Goal: Task Accomplishment & Management: Use online tool/utility

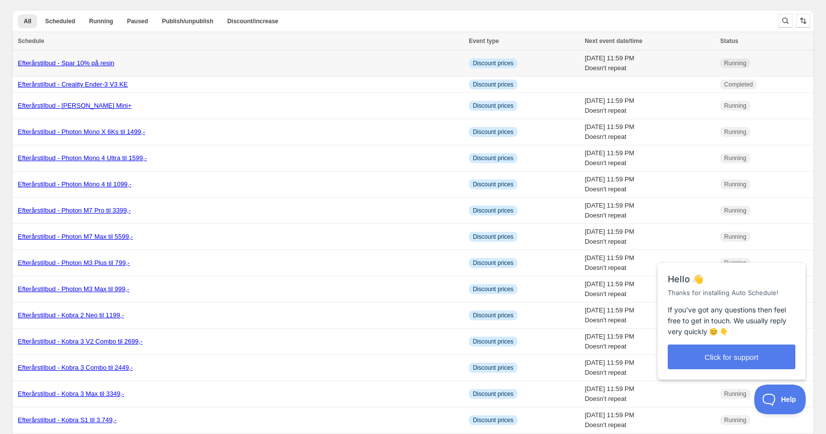
click at [59, 63] on link "Efterårstilbud - Spar 10% på resin" at bounding box center [66, 62] width 96 height 7
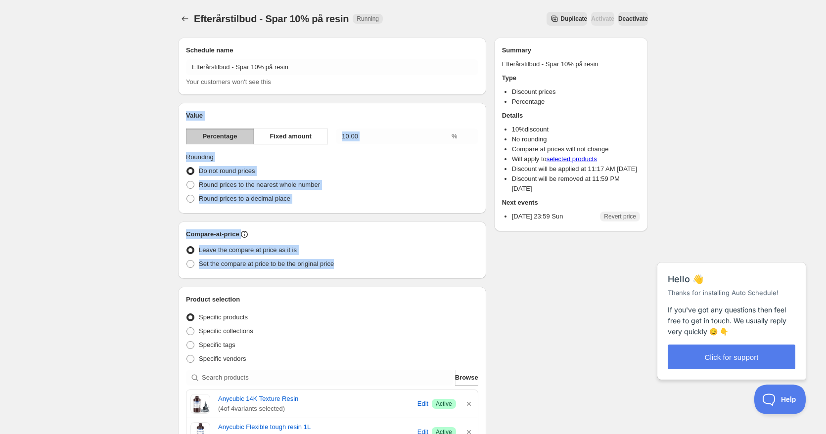
drag, startPoint x: 178, startPoint y: 111, endPoint x: 449, endPoint y: 261, distance: 309.4
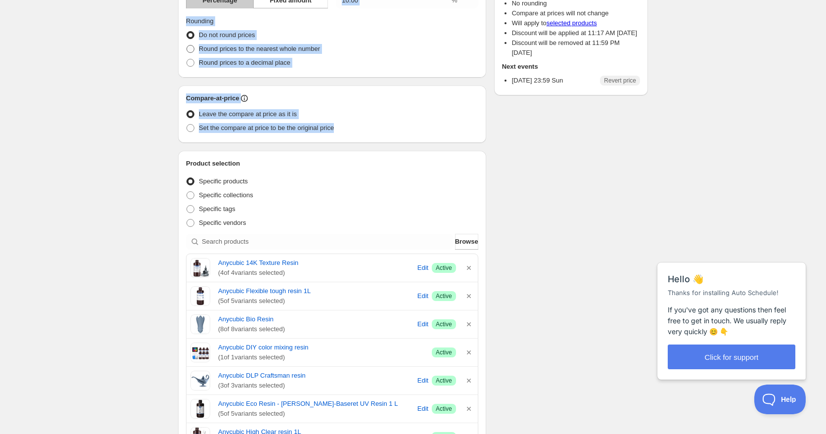
scroll to position [148, 0]
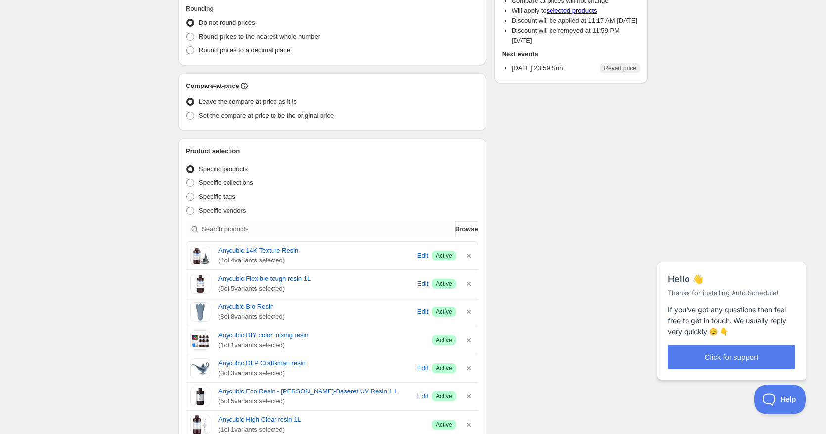
click at [587, 197] on div "Schedule name Efterårstilbud - Spar 10% på resin Your customers won't see this …" at bounding box center [409, 373] width 478 height 985
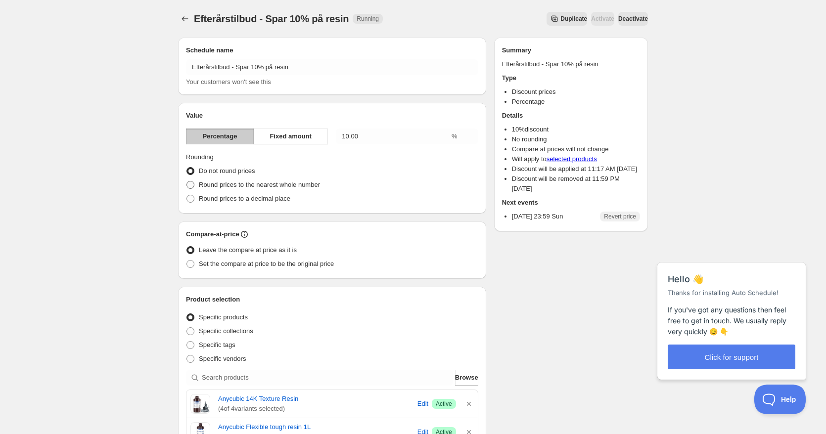
click at [199, 187] on span "Round prices to the nearest whole number" at bounding box center [259, 184] width 121 height 7
click at [187, 182] on input "Round prices to the nearest whole number" at bounding box center [187, 181] width 0 height 0
radio input "true"
click at [200, 197] on span "Round prices to a decimal place" at bounding box center [245, 198] width 92 height 7
click at [187, 195] on input "Round prices to a decimal place" at bounding box center [187, 195] width 0 height 0
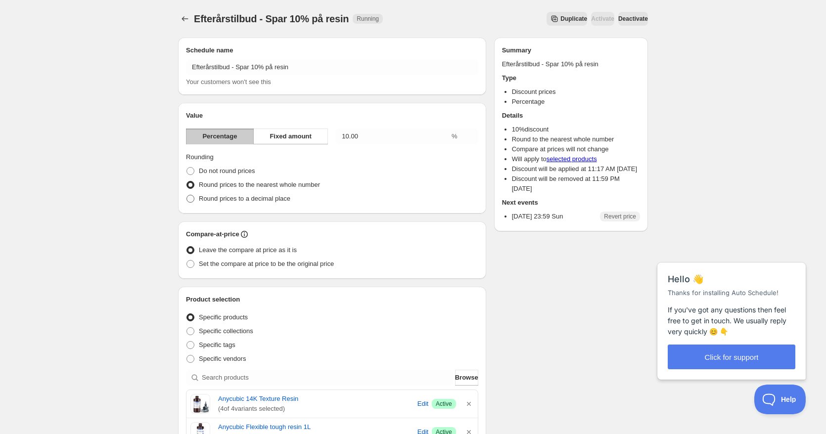
radio input "true"
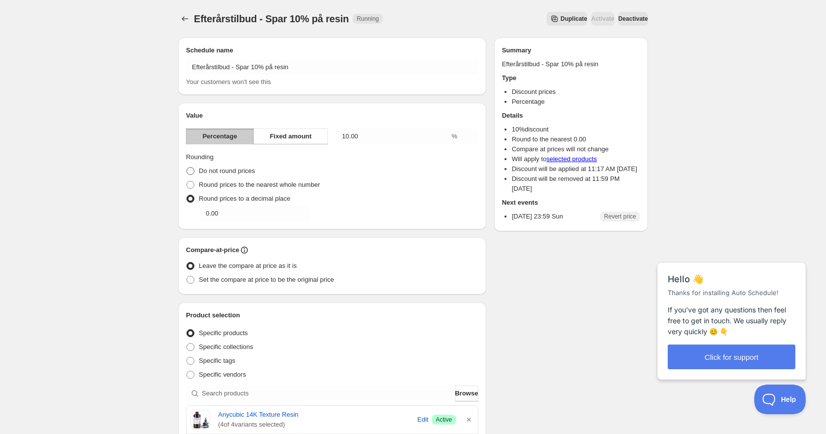
click at [197, 172] on label "Do not round prices" at bounding box center [220, 171] width 69 height 14
click at [187, 168] on input "Do not round prices" at bounding box center [187, 167] width 0 height 0
radio input "true"
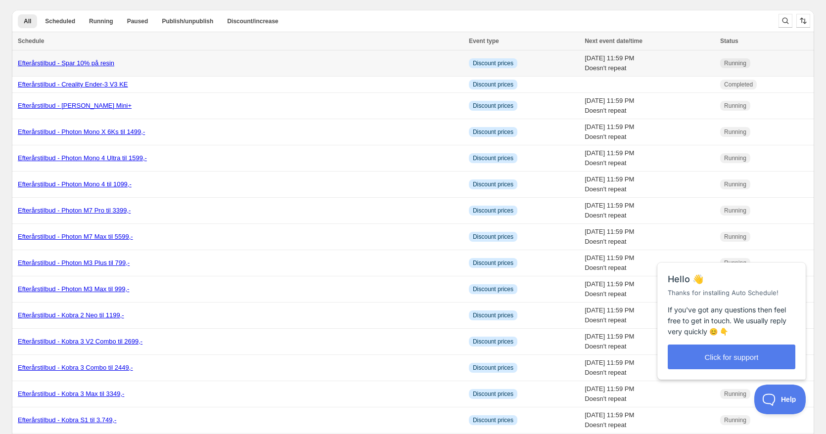
click at [105, 57] on td "Efterårstilbud - Spar 10% på resin" at bounding box center [239, 63] width 454 height 26
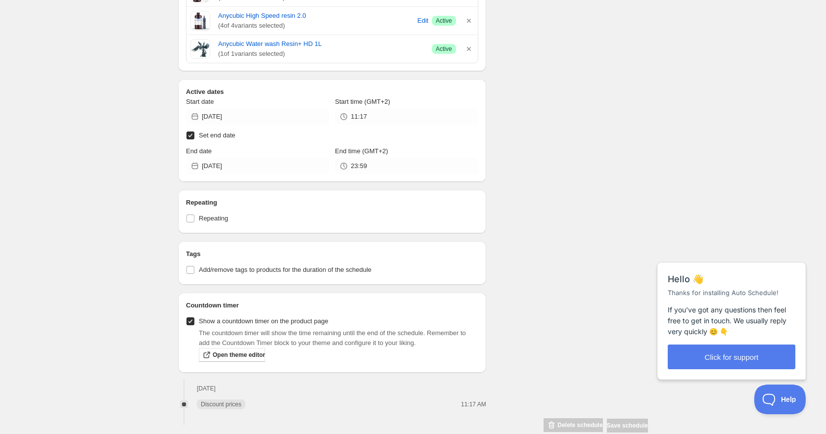
scroll to position [594, 0]
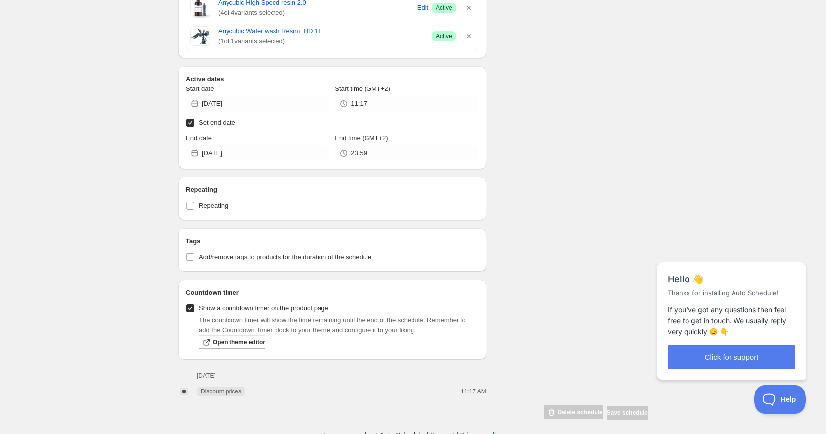
click at [210, 80] on h2 "Active dates" at bounding box center [332, 79] width 292 height 10
click at [238, 77] on h2 "Active dates" at bounding box center [332, 79] width 292 height 10
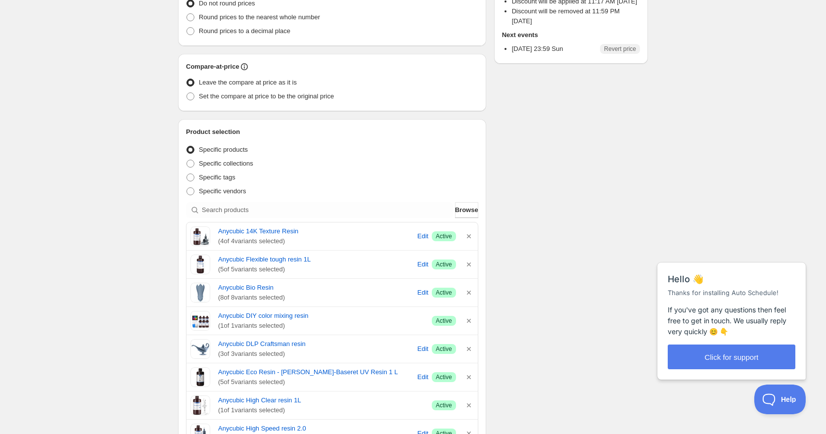
scroll to position [153, 0]
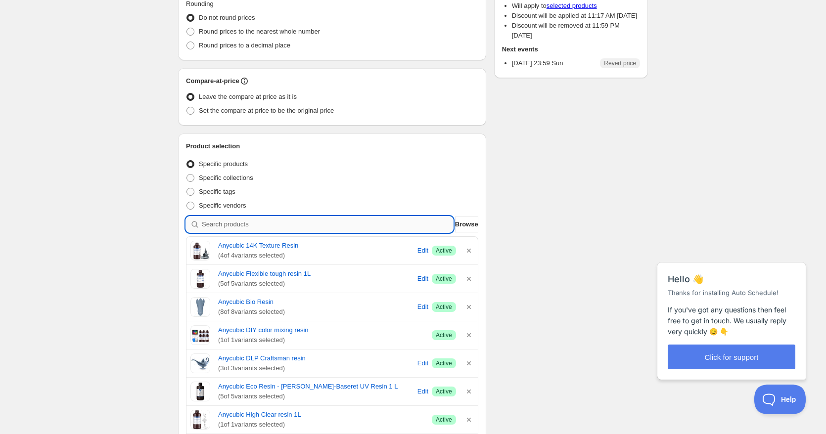
click at [220, 221] on input "search" at bounding box center [327, 225] width 251 height 16
click at [507, 214] on div "Schedule name Efterårstilbud - Spar 10% på resin Your customers won't see this …" at bounding box center [409, 368] width 478 height 985
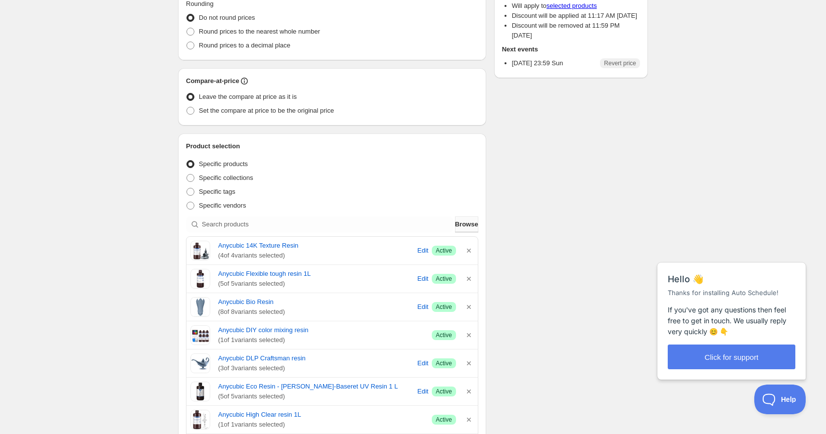
click at [464, 230] on button "Browse" at bounding box center [466, 225] width 23 height 16
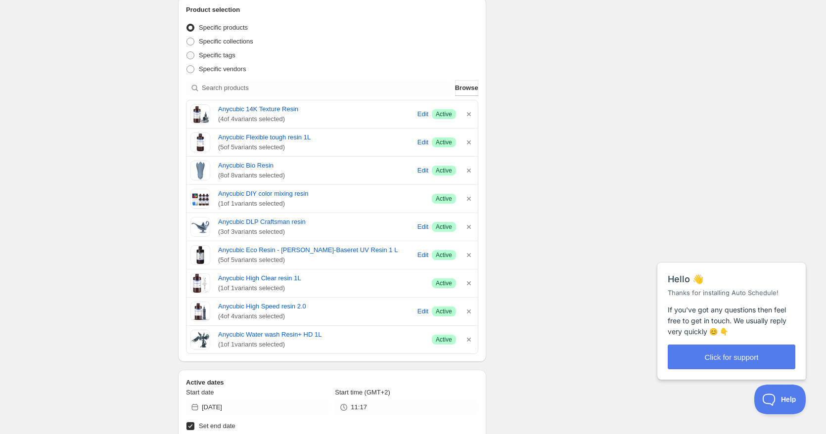
scroll to position [302, 0]
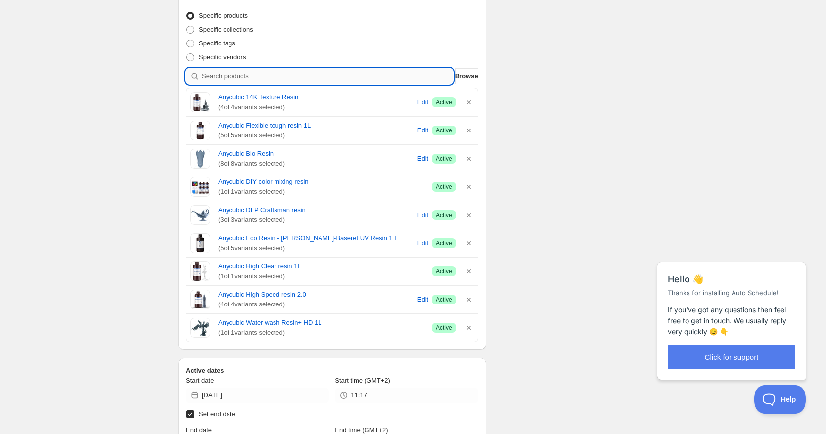
click at [336, 76] on input "search" at bounding box center [327, 76] width 251 height 16
type input "k"
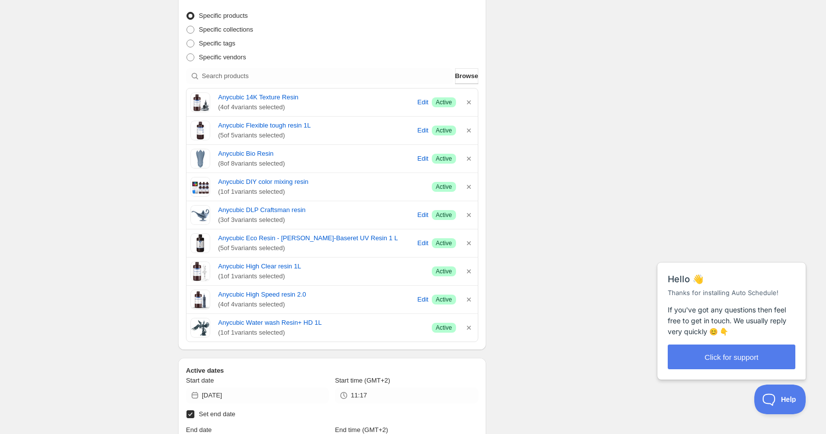
click at [528, 58] on div "Schedule name Efterårstilbud - Spar 10% på resin Your customers won't see this …" at bounding box center [409, 220] width 478 height 985
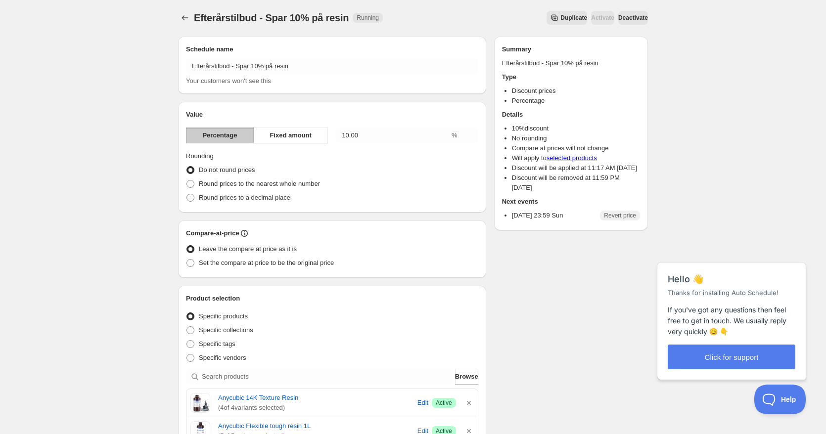
scroll to position [0, 0]
click at [352, 140] on input "10.00" at bounding box center [393, 137] width 114 height 16
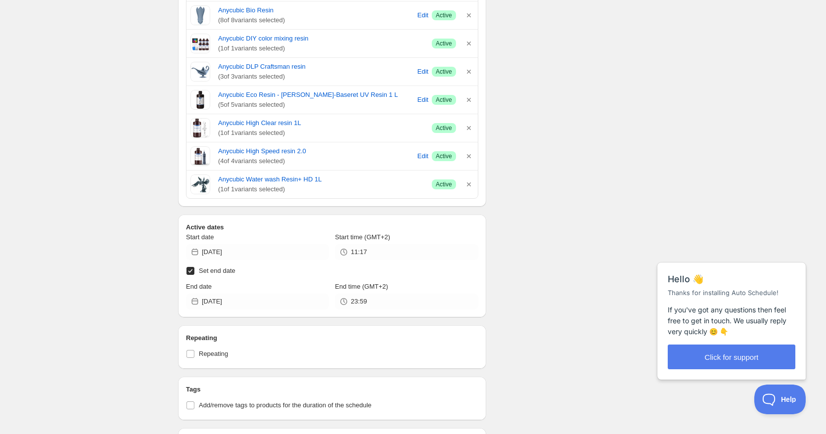
scroll to position [297, 0]
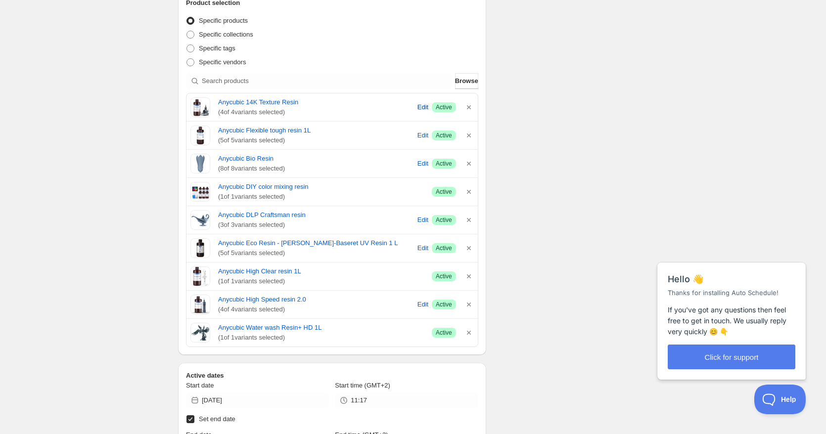
click at [425, 106] on button "Edit" at bounding box center [423, 107] width 14 height 16
click at [425, 140] on button "Edit" at bounding box center [423, 136] width 14 height 16
click at [416, 163] on button "Edit" at bounding box center [423, 164] width 14 height 16
click at [421, 221] on span "Edit" at bounding box center [423, 220] width 11 height 10
click at [422, 139] on span "Edit" at bounding box center [423, 136] width 11 height 10
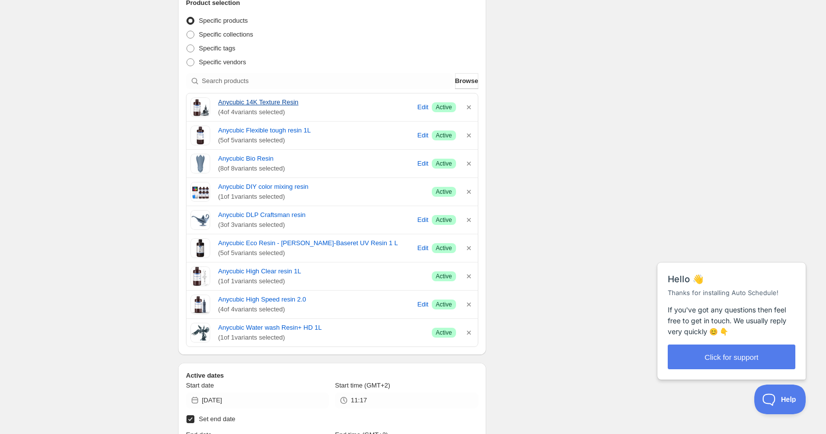
drag, startPoint x: 350, startPoint y: 110, endPoint x: 359, endPoint y: 107, distance: 9.6
click at [359, 107] on div "Anycubic 14K Texture Resin ( 4 of 4 variants selected)" at bounding box center [316, 107] width 196 height 20
